Goal: Check status: Check status

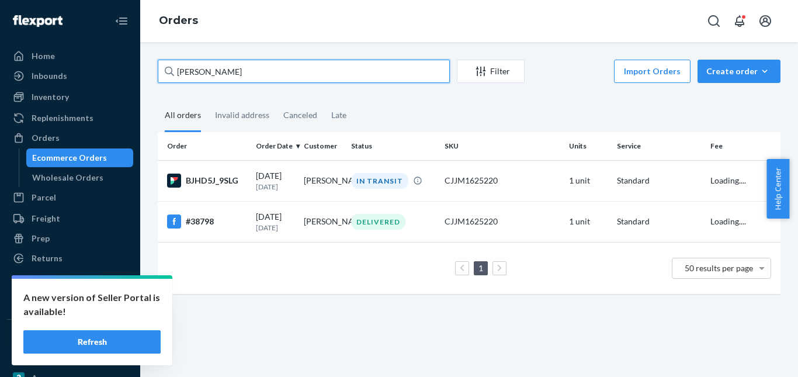
click at [127, 68] on div "Home Inbounds Shipping Plans Problems Inventory Products Replenishments Orders …" at bounding box center [399, 188] width 798 height 377
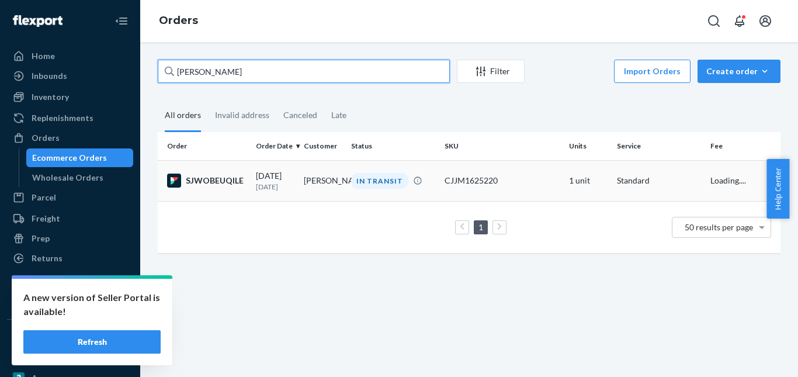
type input "[PERSON_NAME]"
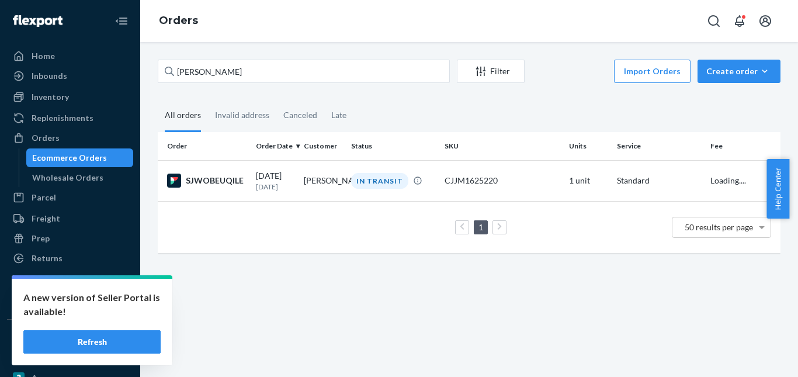
drag, startPoint x: 366, startPoint y: 182, endPoint x: 304, endPoint y: 56, distance: 139.8
click at [366, 181] on div "IN TRANSIT" at bounding box center [379, 181] width 57 height 16
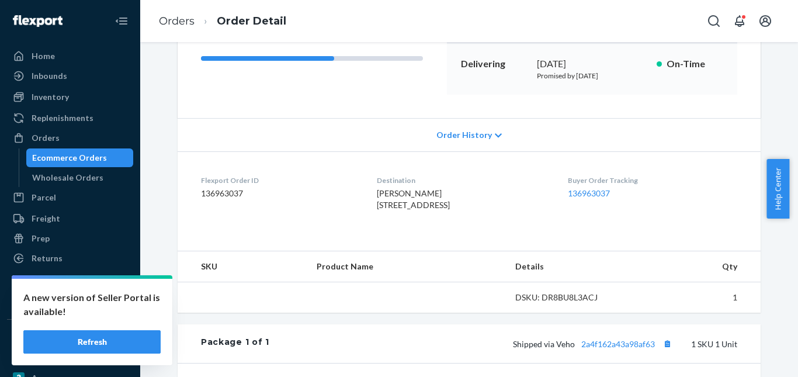
scroll to position [351, 0]
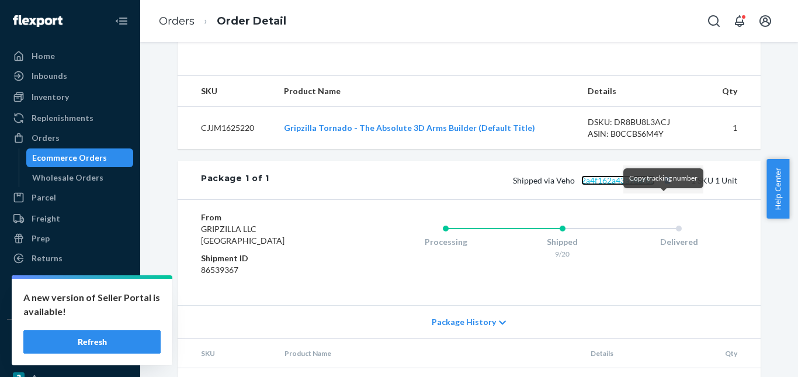
click at [641, 185] on link "2a4f162a43a98af63" at bounding box center [618, 180] width 74 height 10
click at [664, 188] on button "Copy tracking number" at bounding box center [667, 179] width 15 height 15
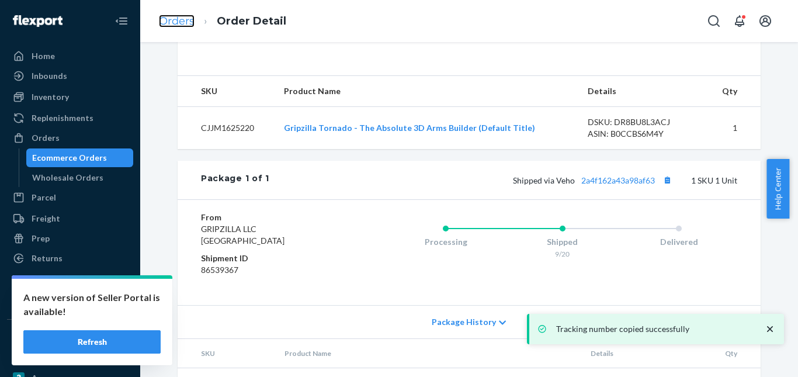
click at [177, 23] on link "Orders" at bounding box center [177, 21] width 36 height 13
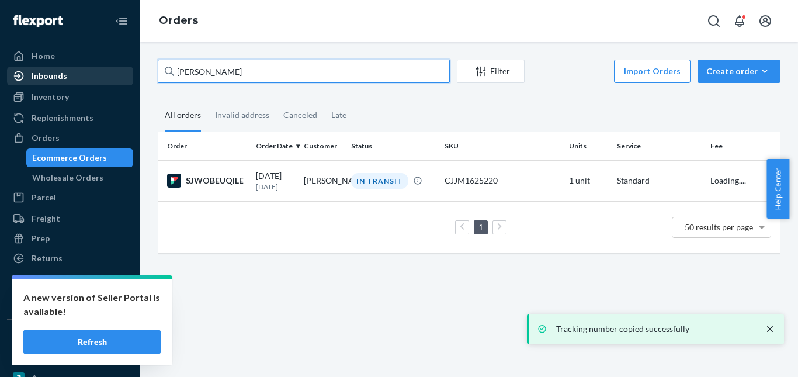
drag, startPoint x: 230, startPoint y: 72, endPoint x: 47, endPoint y: 78, distance: 182.4
click at [14, 72] on div "Home Inbounds Shipping Plans Problems Inventory Products Replenishments Orders …" at bounding box center [399, 188] width 798 height 377
paste input "[PERSON_NAME]"
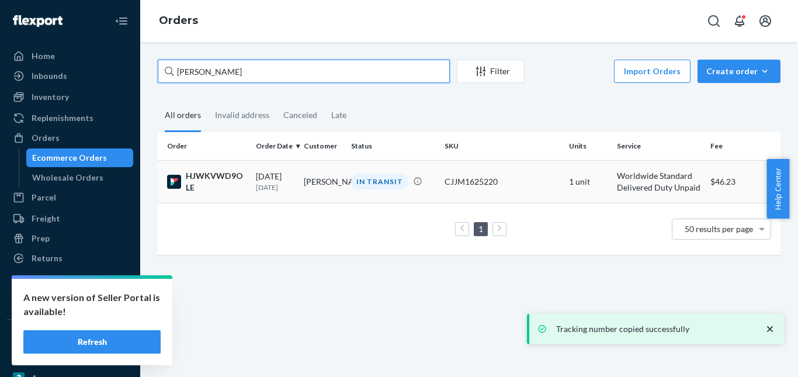
type input "[PERSON_NAME]"
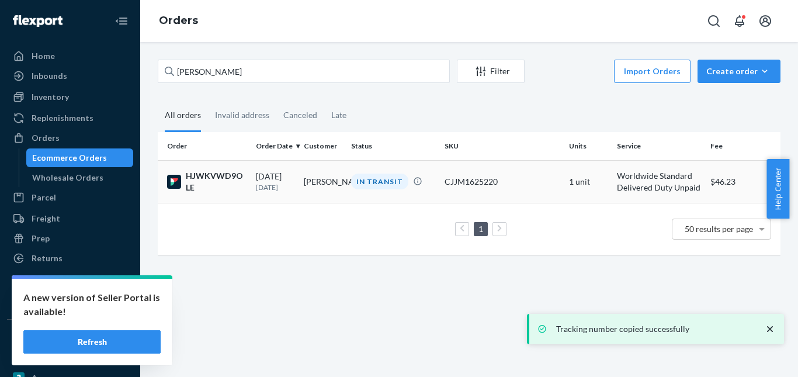
click at [367, 180] on div "IN TRANSIT" at bounding box center [379, 182] width 57 height 16
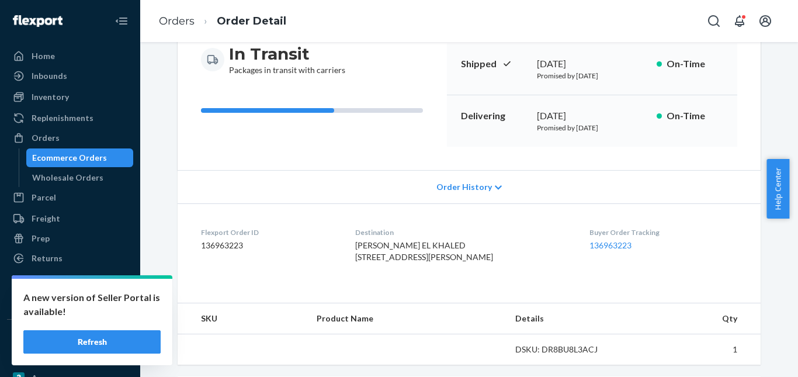
scroll to position [292, 0]
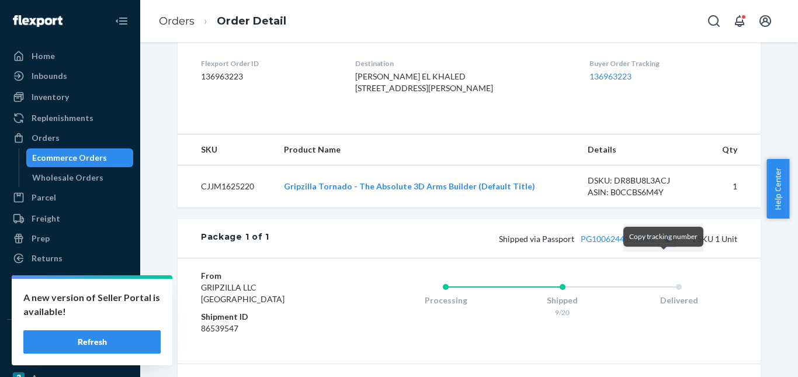
drag, startPoint x: 657, startPoint y: 263, endPoint x: 635, endPoint y: 241, distance: 31.4
click at [660, 246] on button "Copy tracking number" at bounding box center [667, 238] width 15 height 15
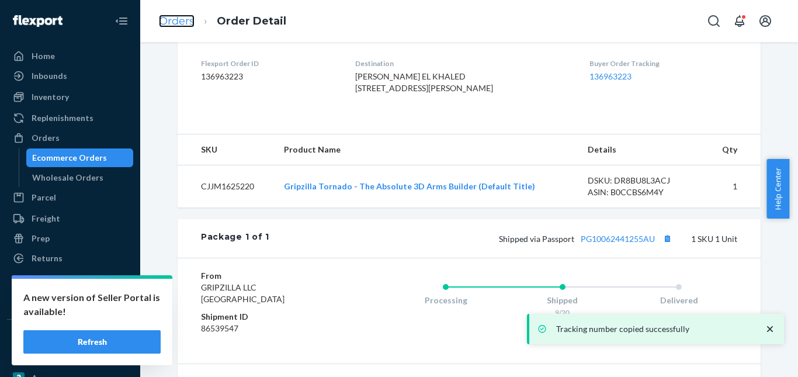
click at [187, 20] on link "Orders" at bounding box center [177, 21] width 36 height 13
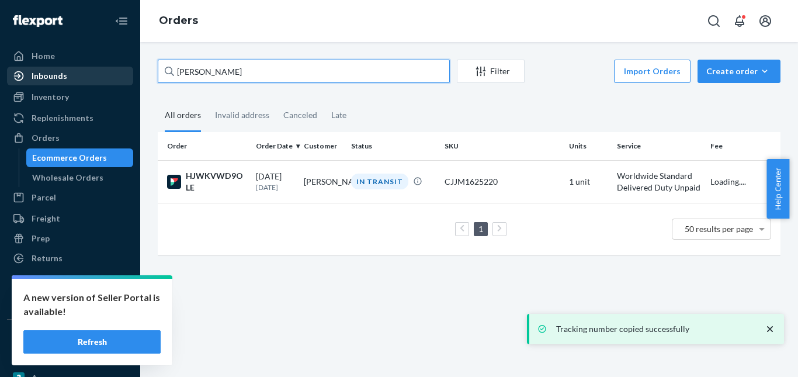
drag, startPoint x: 269, startPoint y: 71, endPoint x: 110, endPoint y: 74, distance: 158.3
click at [142, 71] on div "[PERSON_NAME] EL Khaled Filter Import Orders Create order Ecommerce order Remov…" at bounding box center [469, 209] width 658 height 335
paste input "[PERSON_NAME]"
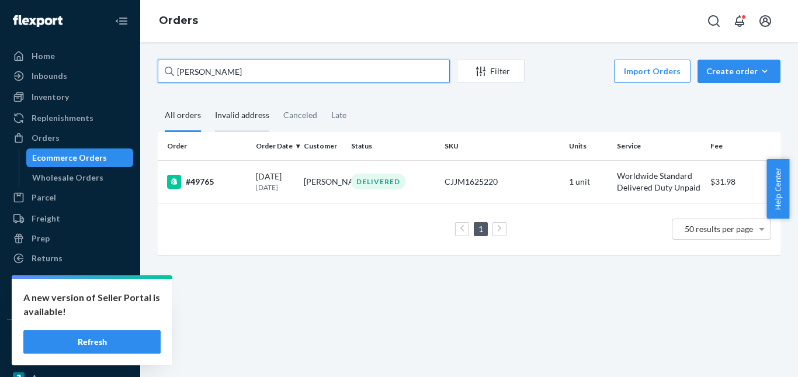
type input "[PERSON_NAME]"
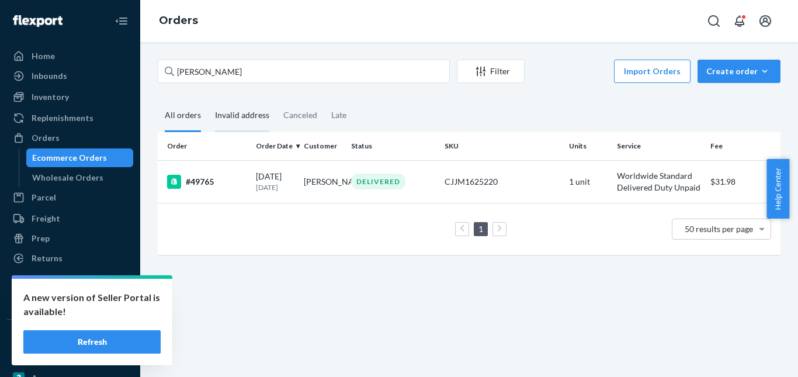
click at [246, 120] on div "Invalid address" at bounding box center [242, 116] width 54 height 32
click at [208, 100] on input "Invalid address" at bounding box center [208, 100] width 0 height 0
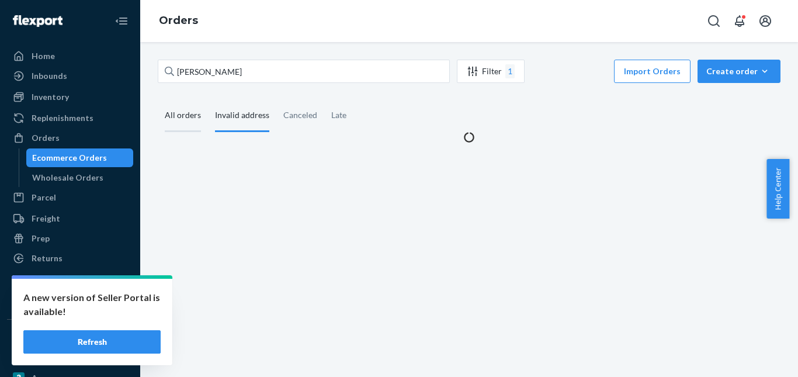
click at [190, 119] on div "All orders" at bounding box center [183, 116] width 36 height 32
click at [158, 100] on input "All orders" at bounding box center [158, 100] width 0 height 0
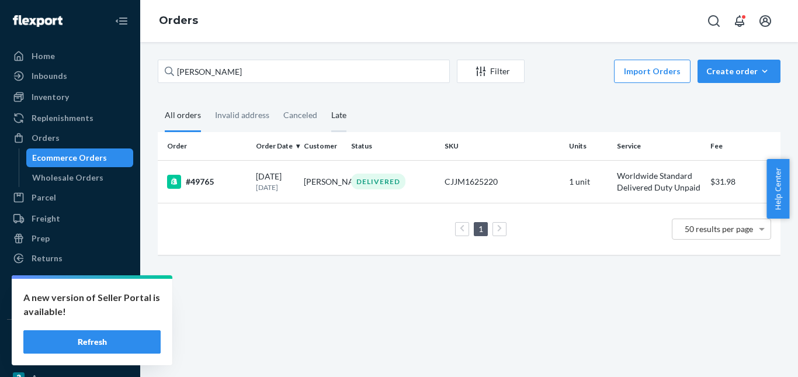
click at [332, 114] on div "Late" at bounding box center [338, 116] width 15 height 32
click at [324, 100] on input "Late" at bounding box center [324, 100] width 0 height 0
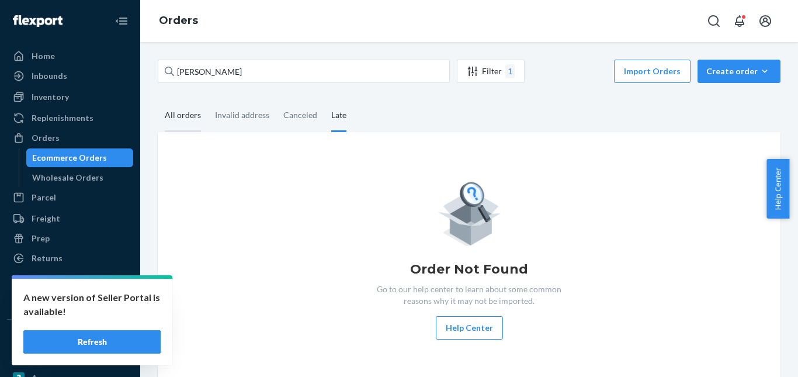
click at [182, 116] on div "All orders" at bounding box center [183, 116] width 36 height 32
click at [158, 100] on input "All orders" at bounding box center [158, 100] width 0 height 0
click at [746, 70] on div "Create order" at bounding box center [738, 71] width 65 height 12
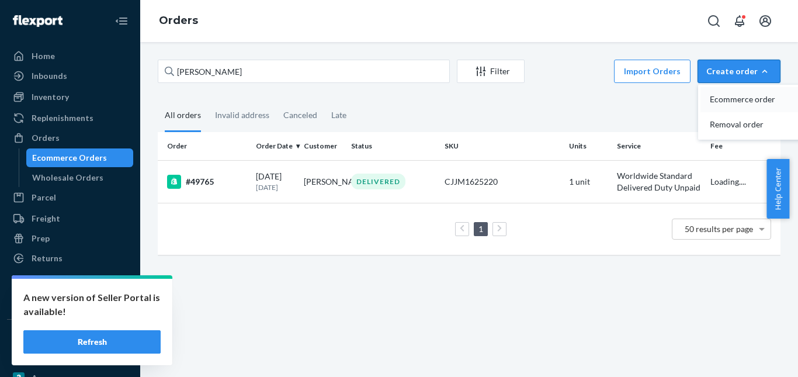
click at [743, 97] on span "Ecommerce order" at bounding box center [746, 99] width 72 height 8
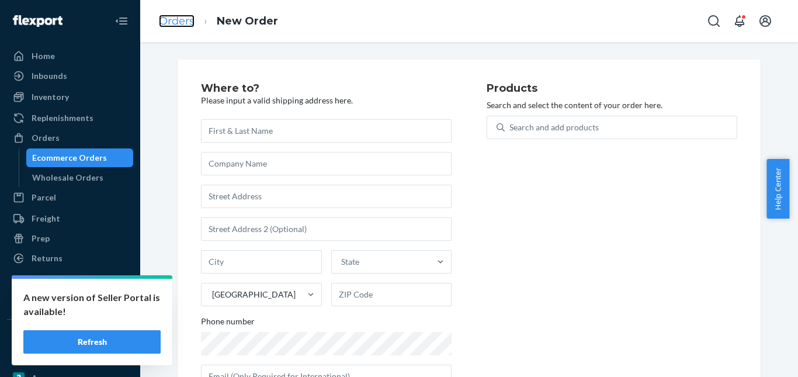
click at [170, 19] on link "Orders" at bounding box center [177, 21] width 36 height 13
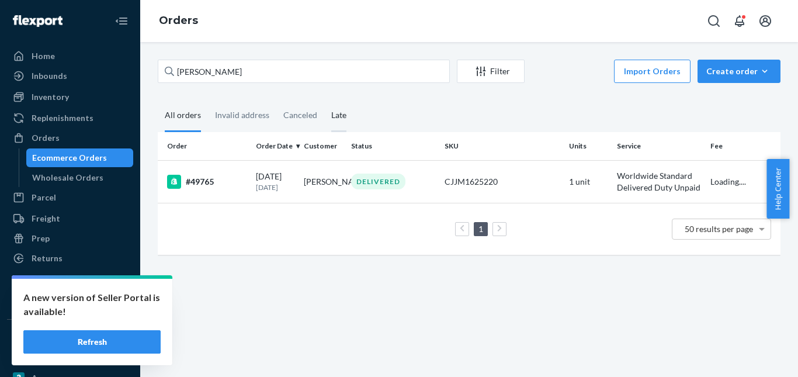
click at [336, 113] on div "Late" at bounding box center [338, 116] width 15 height 32
click at [324, 100] on input "Late" at bounding box center [324, 100] width 0 height 0
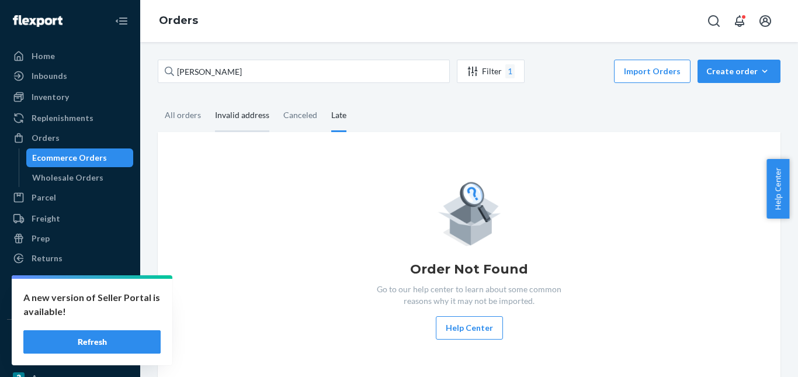
click at [182, 113] on div "All orders" at bounding box center [183, 115] width 36 height 30
click at [158, 100] on input "All orders" at bounding box center [158, 100] width 0 height 0
drag, startPoint x: 730, startPoint y: 68, endPoint x: 731, endPoint y: 95, distance: 26.3
click at [730, 70] on div "Create order" at bounding box center [738, 71] width 65 height 12
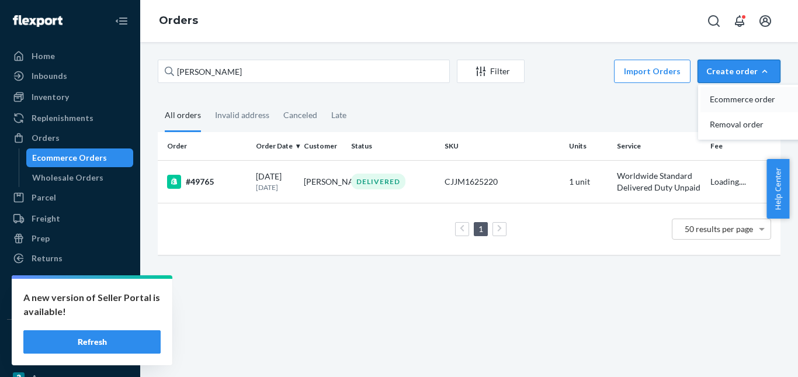
click at [732, 96] on span "Ecommerce order" at bounding box center [746, 99] width 72 height 8
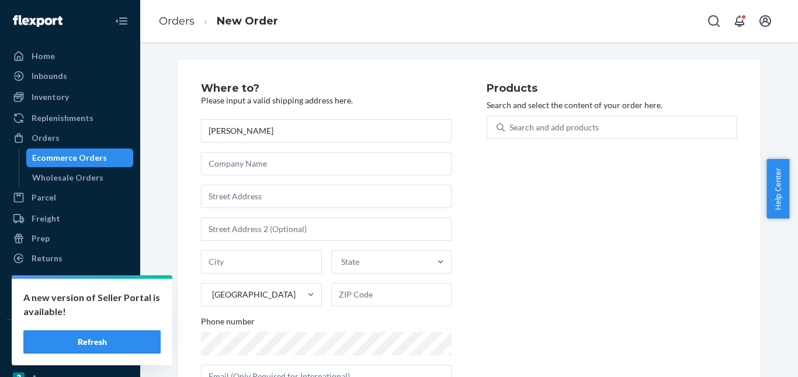
type input "[PERSON_NAME]"
